Goal: Contribute content: Contribute content

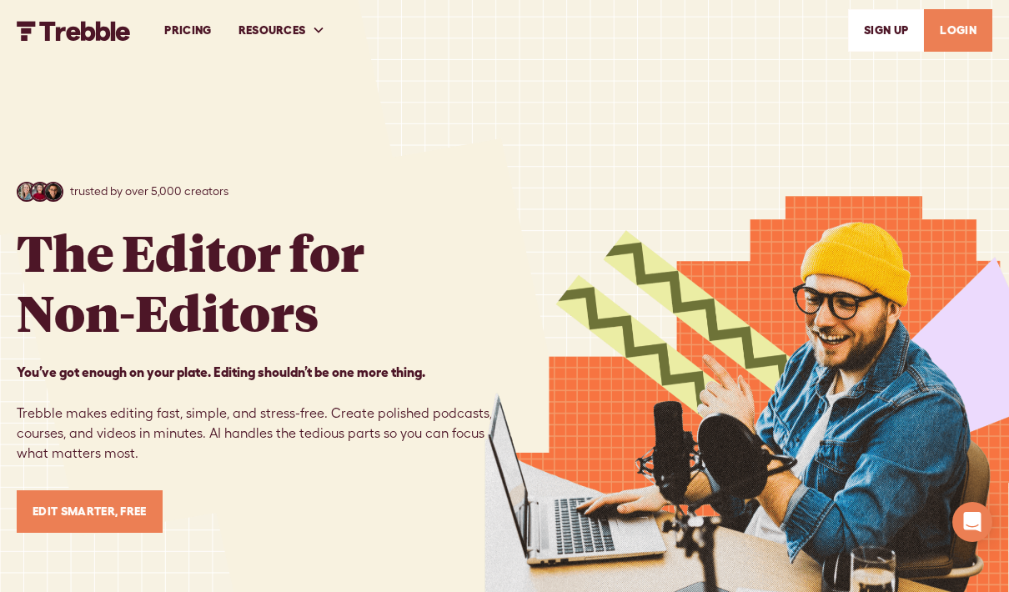
click at [946, 34] on link "LOGIN" at bounding box center [958, 30] width 68 height 43
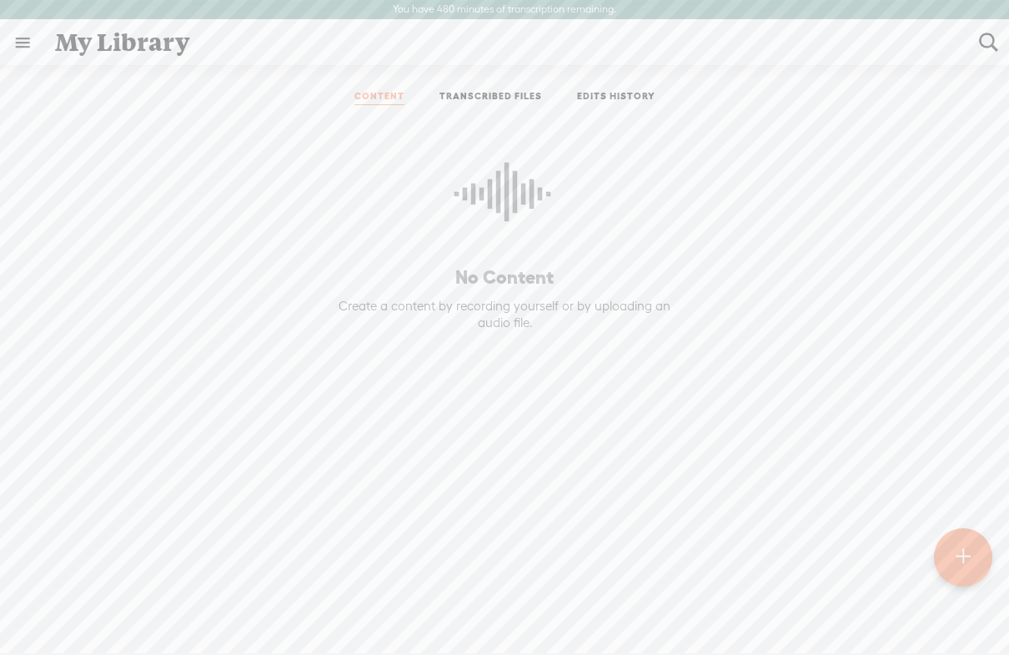
click at [961, 554] on t at bounding box center [962, 557] width 15 height 38
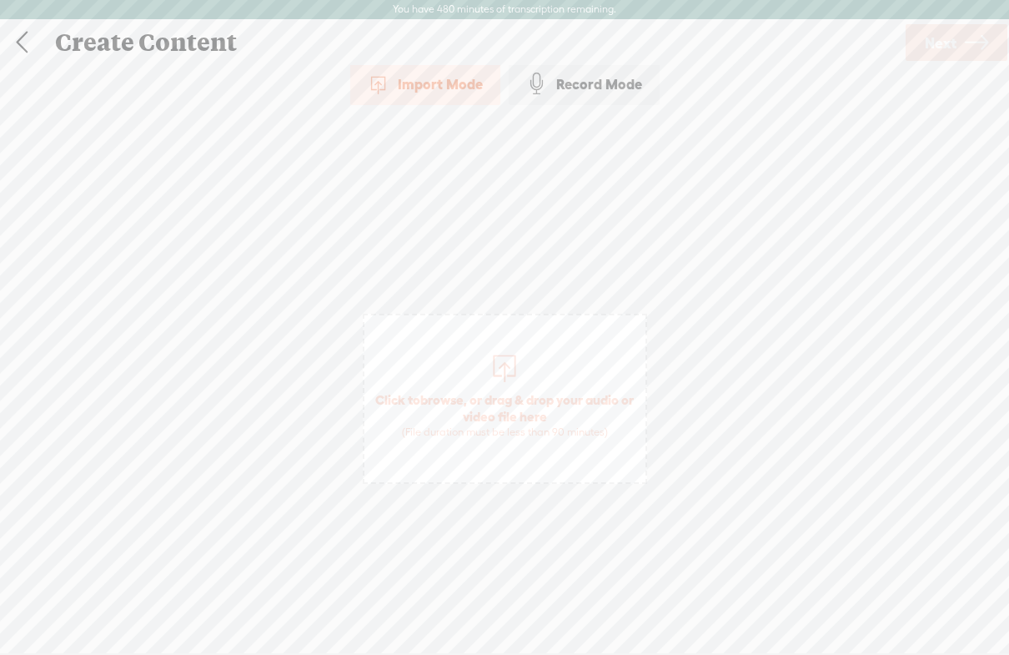
click at [504, 378] on div at bounding box center [504, 365] width 33 height 33
click at [950, 38] on span "Next" at bounding box center [941, 43] width 32 height 43
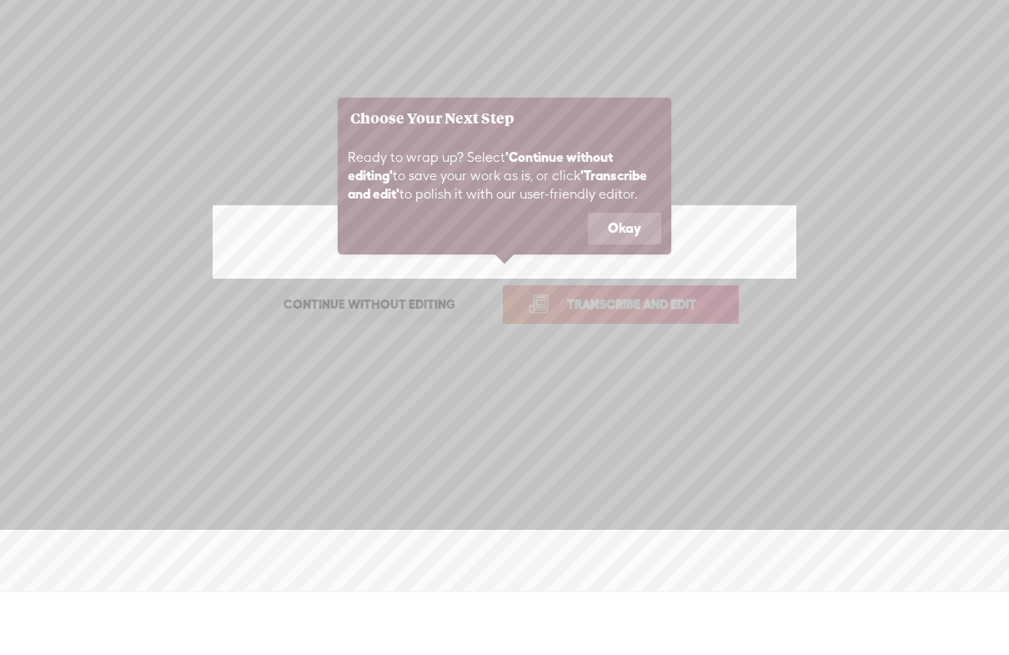
click at [634, 275] on button "Okay" at bounding box center [624, 291] width 73 height 32
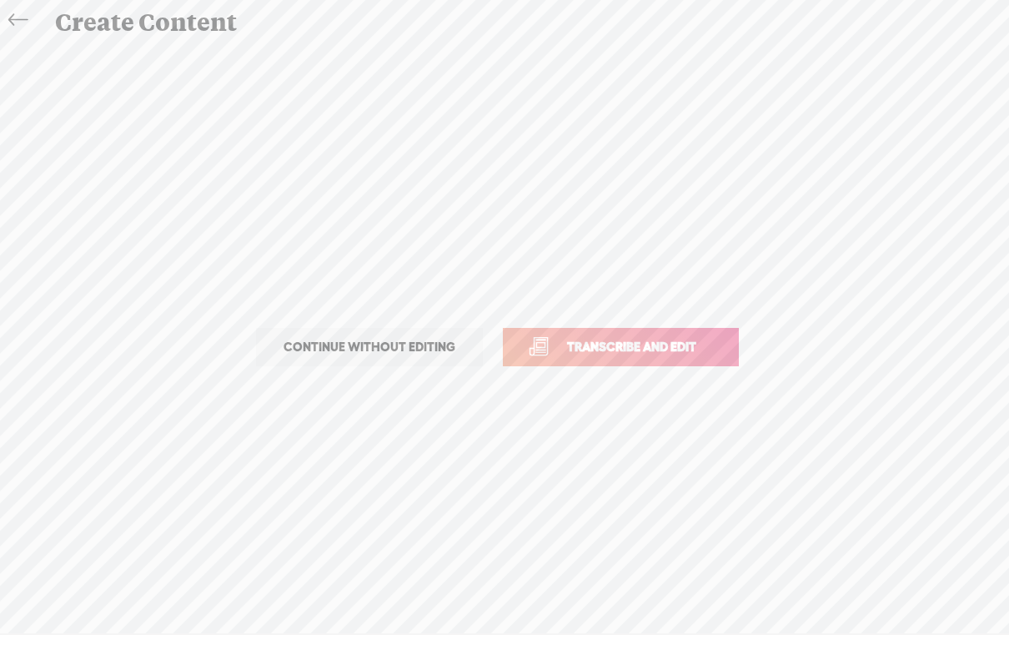
click at [403, 355] on span "Continue without editing" at bounding box center [369, 366] width 207 height 23
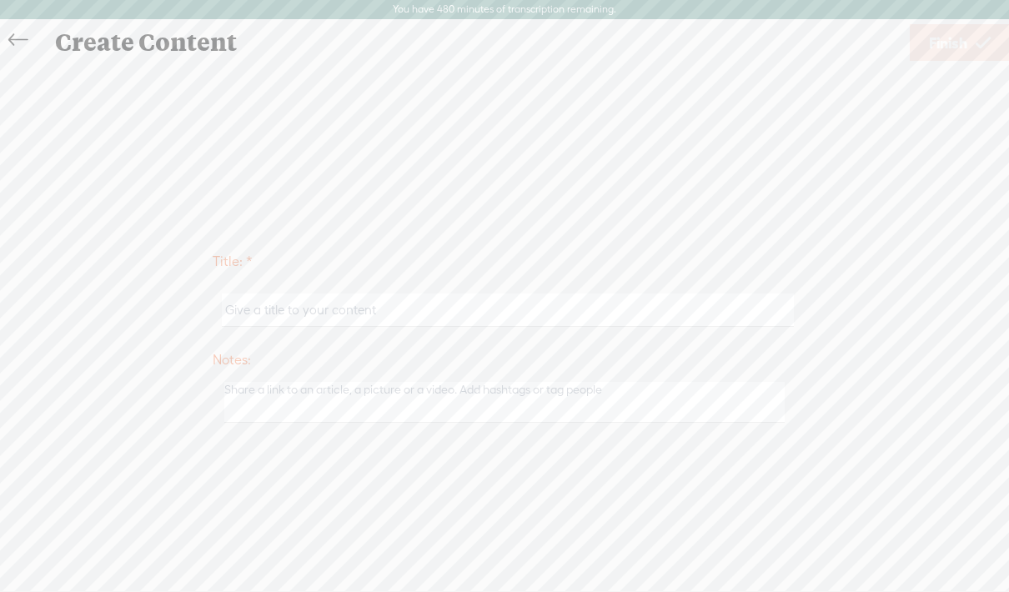
click at [534, 313] on input "text" at bounding box center [507, 309] width 571 height 33
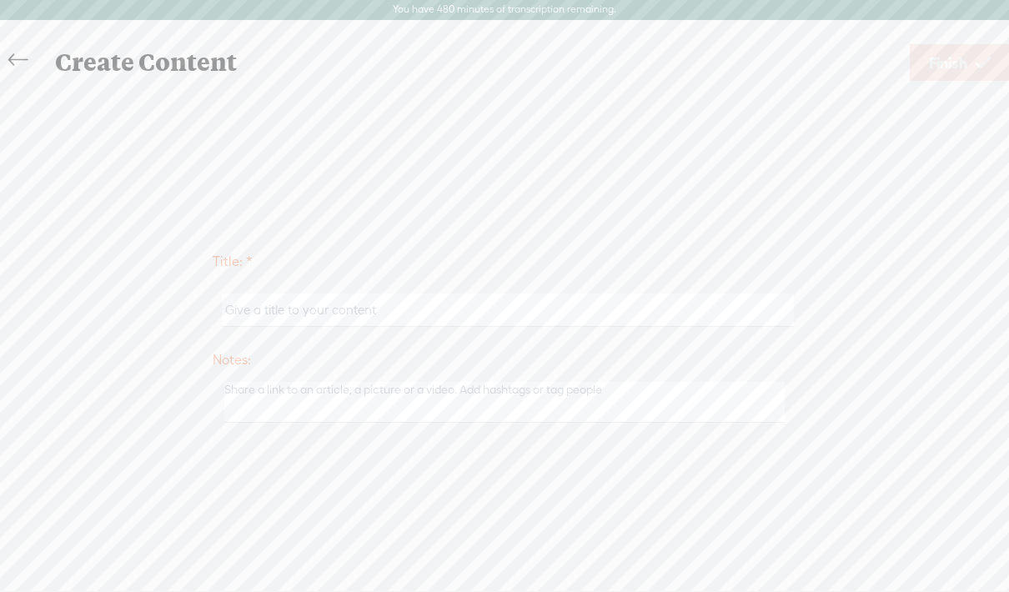
paste input "7 Simple Actions That Rebuild Self-Esteem Fast"
type input "7 Simple Actions That Rebuild Self-Esteem Fast"
click at [950, 58] on span "Finish" at bounding box center [948, 63] width 38 height 43
